Goal: Obtain resource: Download file/media

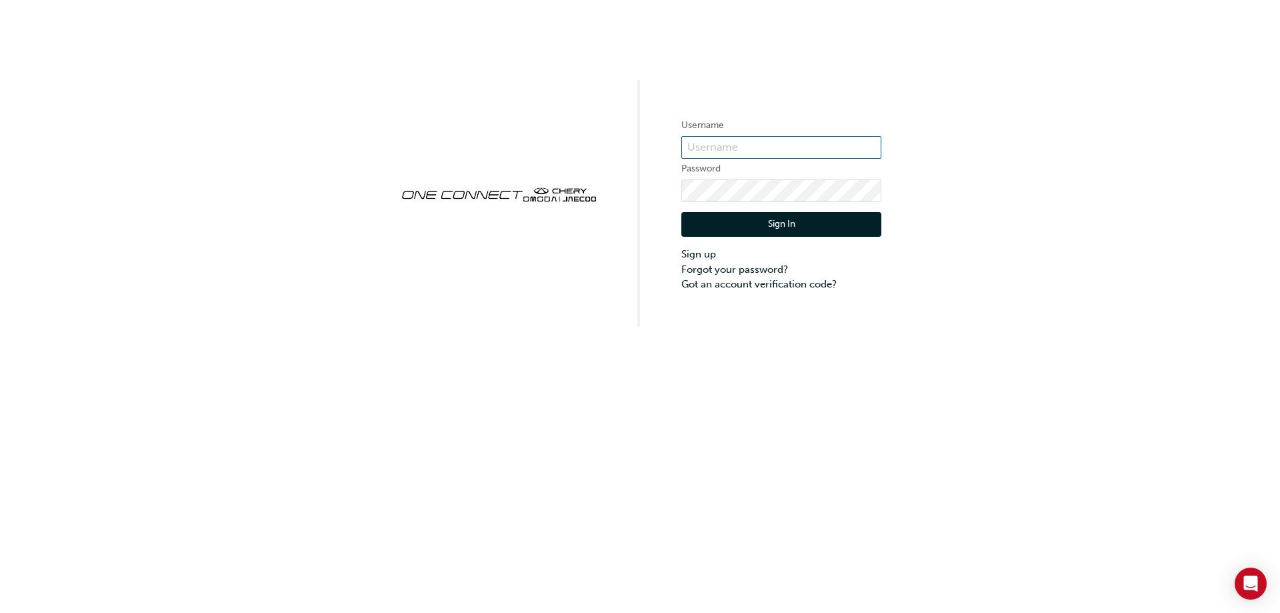
type input "CHAU1624"
click at [791, 223] on button "Sign In" at bounding box center [781, 224] width 200 height 25
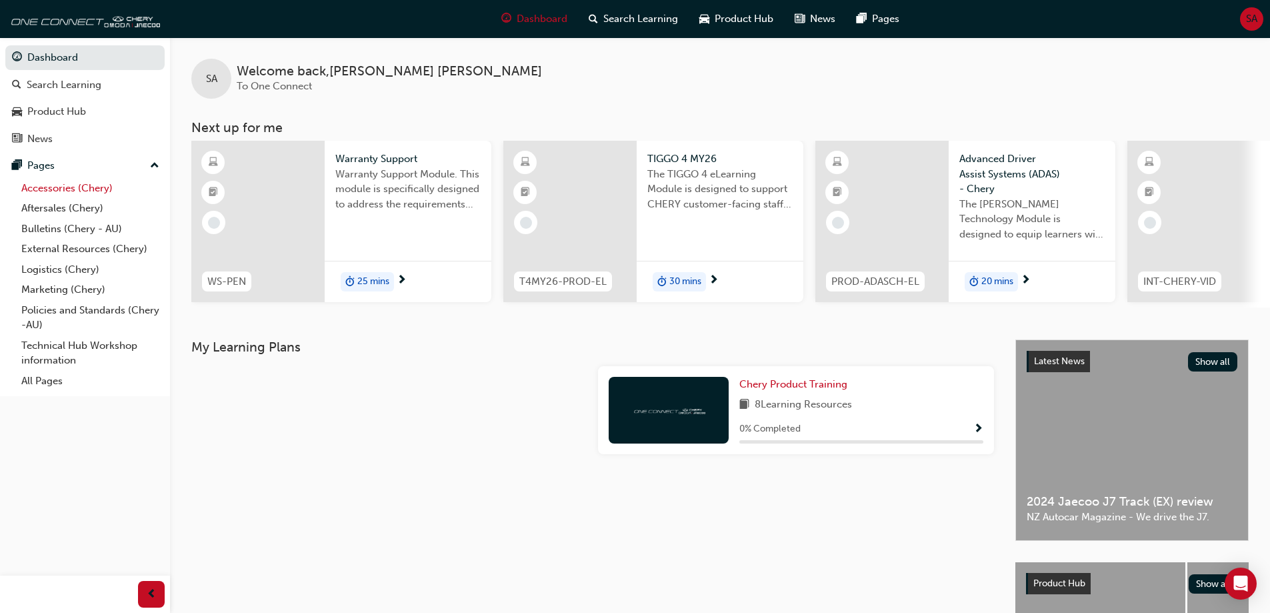
click at [85, 191] on link "Accessories (Chery)" at bounding box center [90, 188] width 149 height 21
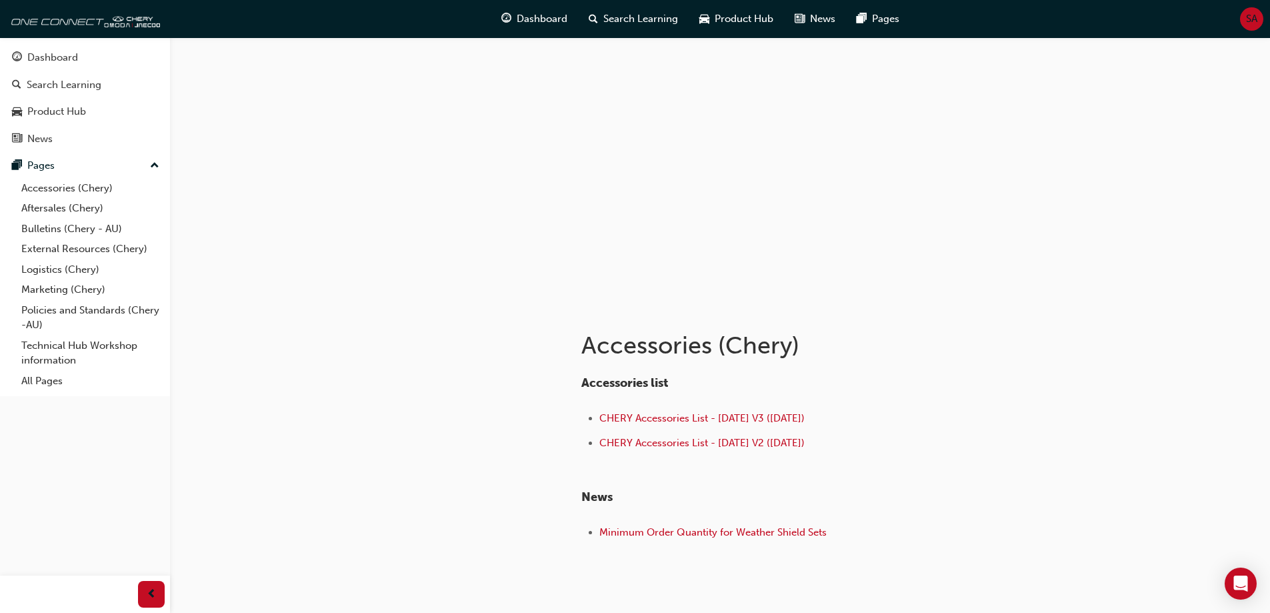
scroll to position [59, 0]
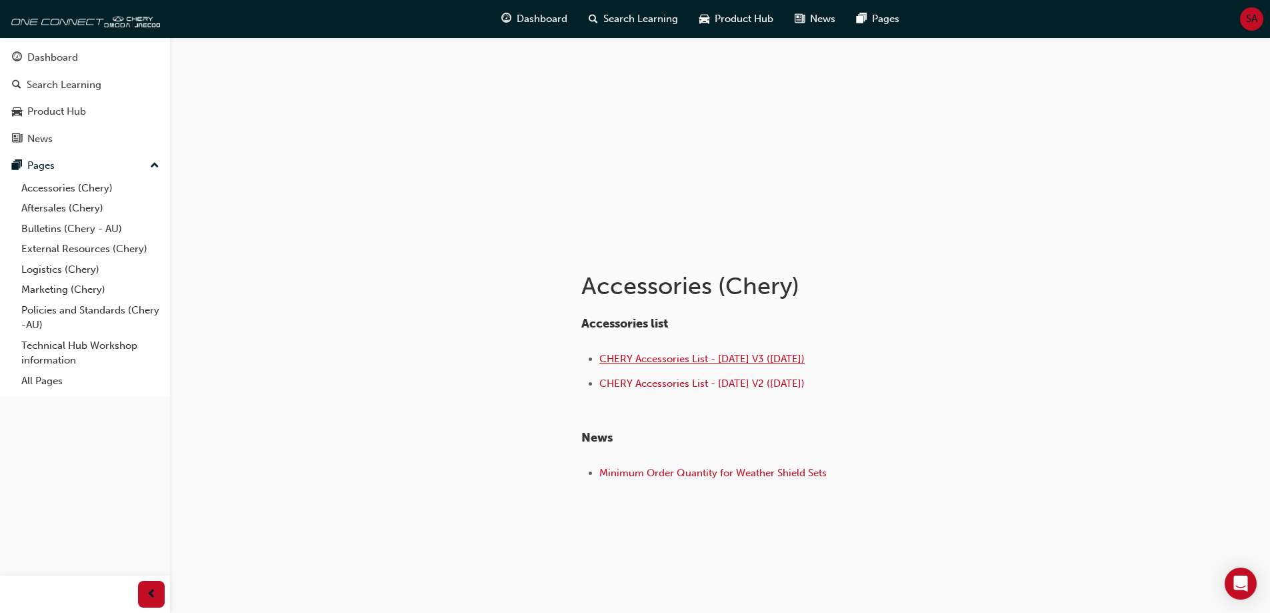
click at [734, 362] on span "CHERY Accessories List - [DATE] V3 ([DATE])" at bounding box center [701, 359] width 205 height 12
